Goal: Navigation & Orientation: Find specific page/section

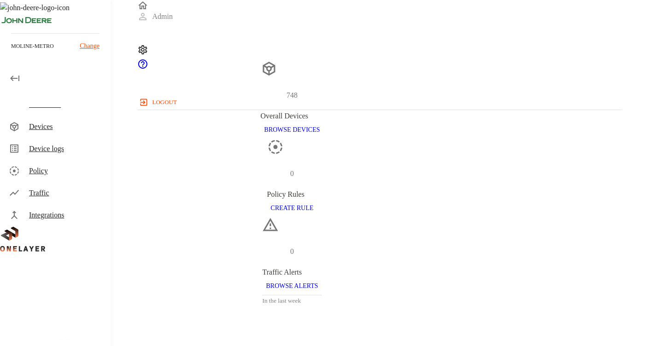
click at [41, 129] on div "Devices" at bounding box center [66, 126] width 74 height 11
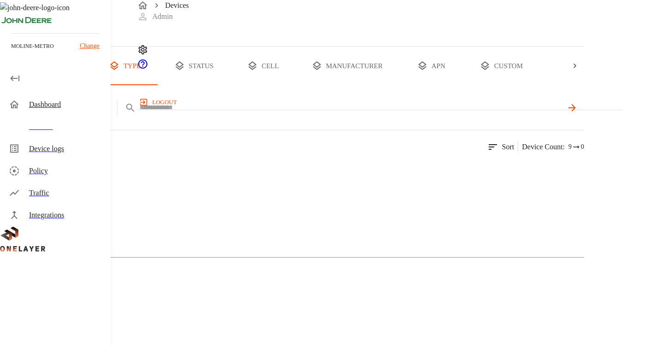
click at [315, 114] on input "text" at bounding box center [351, 107] width 423 height 13
paste input "**********"
type input "**********"
click at [67, 175] on img at bounding box center [42, 168] width 49 height 11
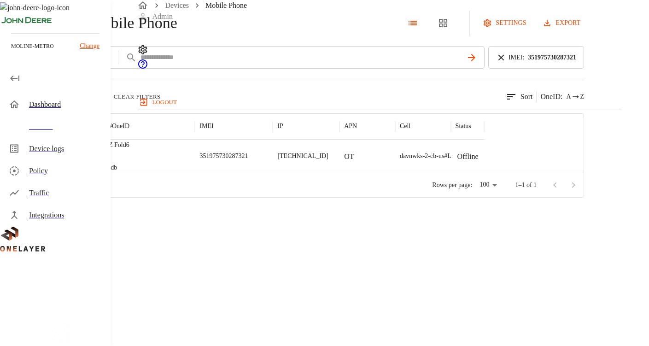
click at [195, 173] on div "Galaxy Z Fold6 #e0d492db" at bounding box center [139, 156] width 111 height 33
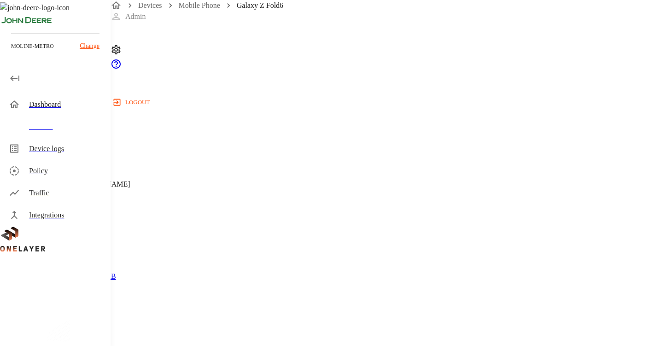
scroll to position [368, 0]
click at [40, 152] on div "Device logs" at bounding box center [66, 148] width 74 height 11
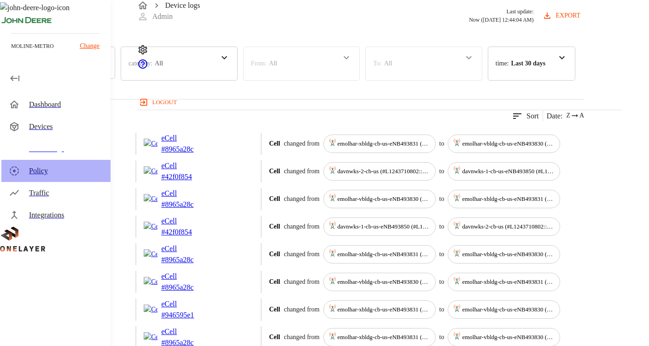
click at [47, 175] on div "Policy" at bounding box center [66, 170] width 74 height 11
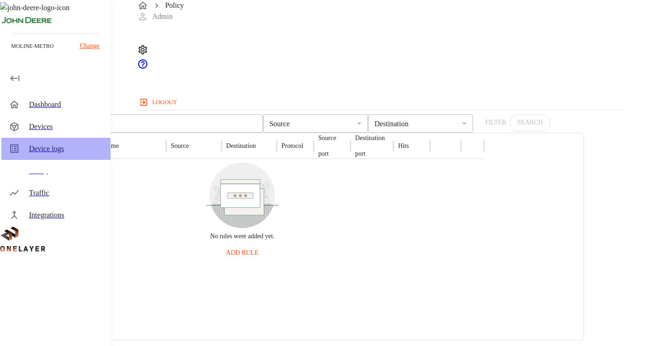
click at [39, 150] on div "Device logs" at bounding box center [66, 148] width 74 height 11
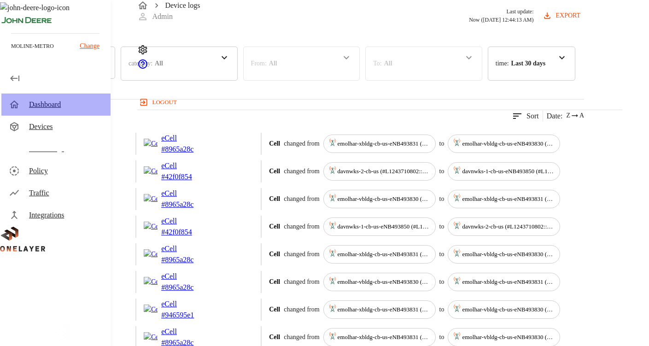
click at [46, 109] on div "Dashboard" at bounding box center [66, 104] width 74 height 11
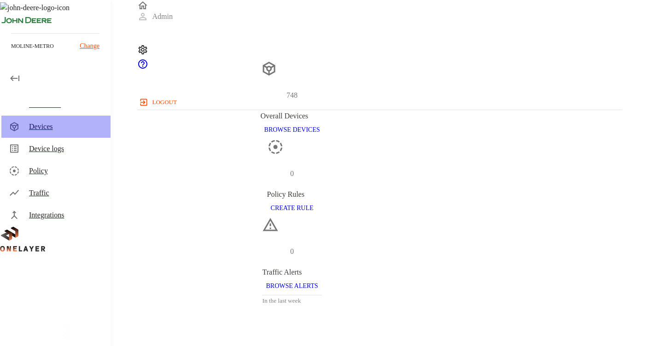
click at [37, 125] on div "Devices" at bounding box center [66, 126] width 74 height 11
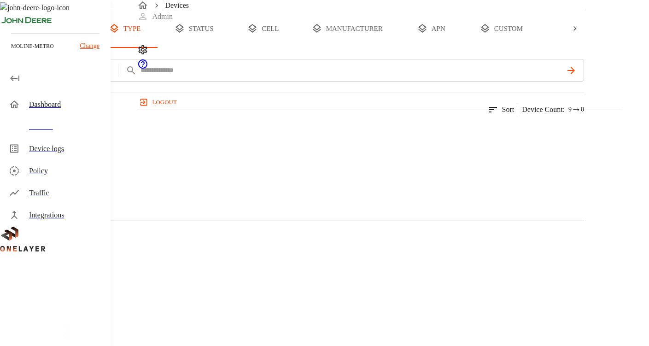
scroll to position [53, 0]
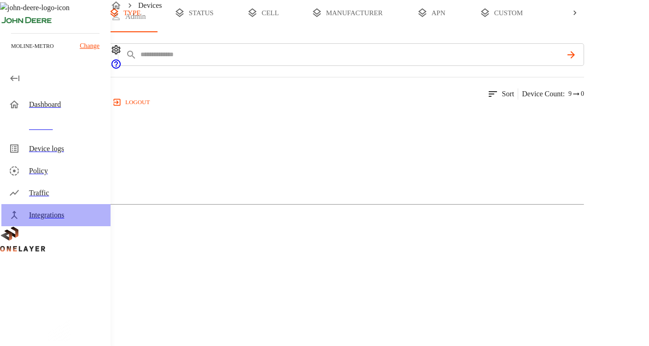
click at [51, 215] on div "Integrations" at bounding box center [66, 215] width 74 height 11
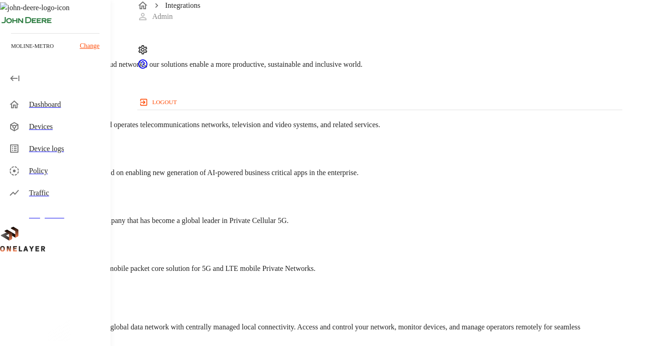
click at [45, 193] on div "Traffic" at bounding box center [66, 192] width 74 height 11
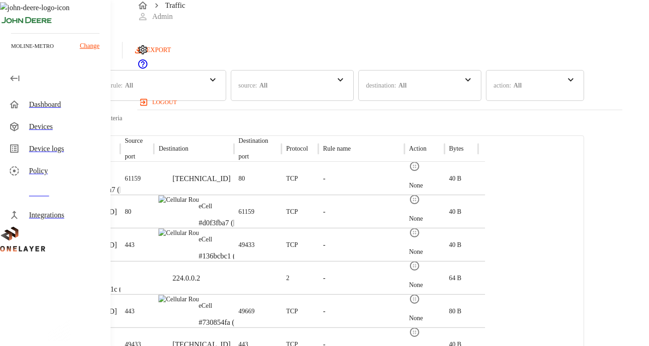
click at [47, 166] on div "Policy" at bounding box center [66, 170] width 74 height 11
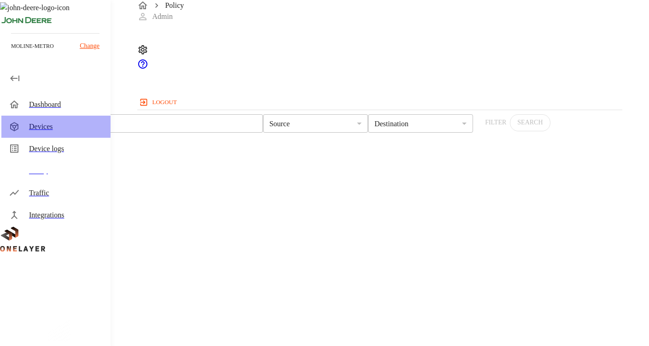
click at [47, 129] on div "Devices" at bounding box center [66, 126] width 74 height 11
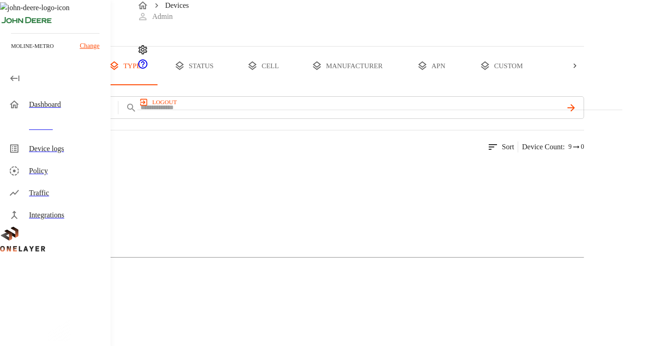
click at [52, 150] on div "Device logs" at bounding box center [66, 148] width 74 height 11
